Goal: Browse casually: Explore the website without a specific task or goal

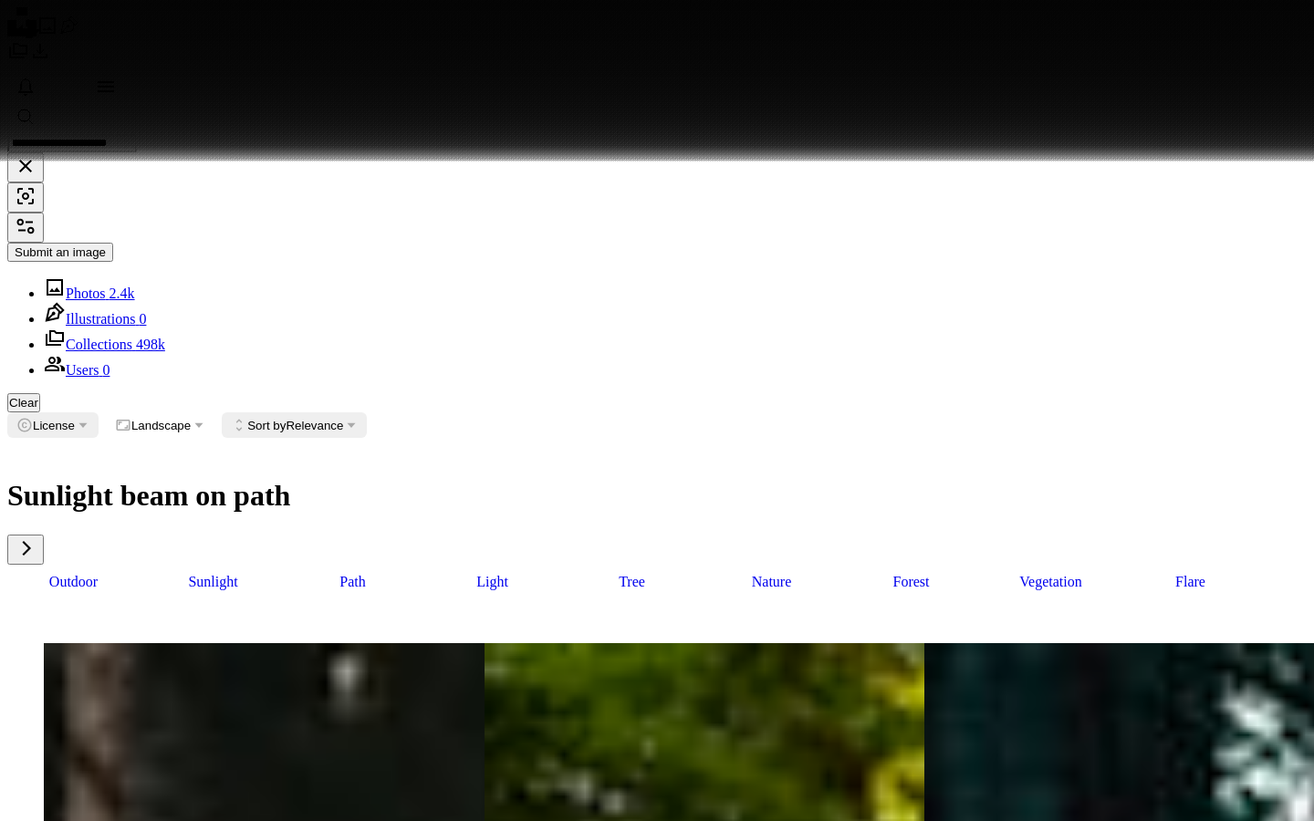
scroll to position [30768, 0]
